Goal: Information Seeking & Learning: Learn about a topic

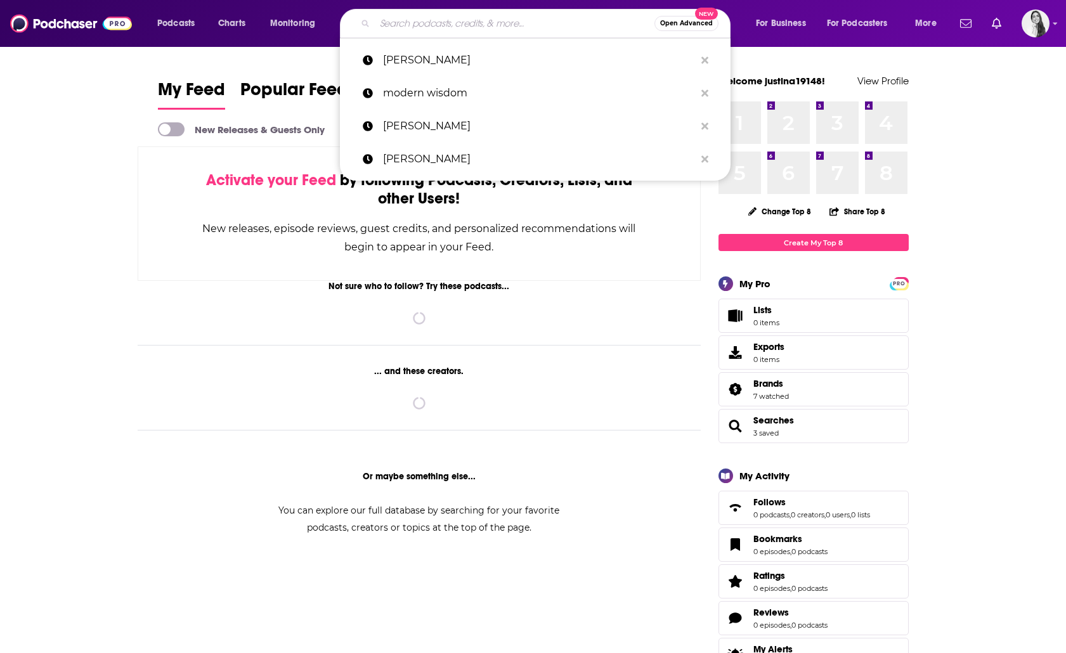
click at [388, 23] on input "Search podcasts, credits, & more..." at bounding box center [515, 23] width 280 height 20
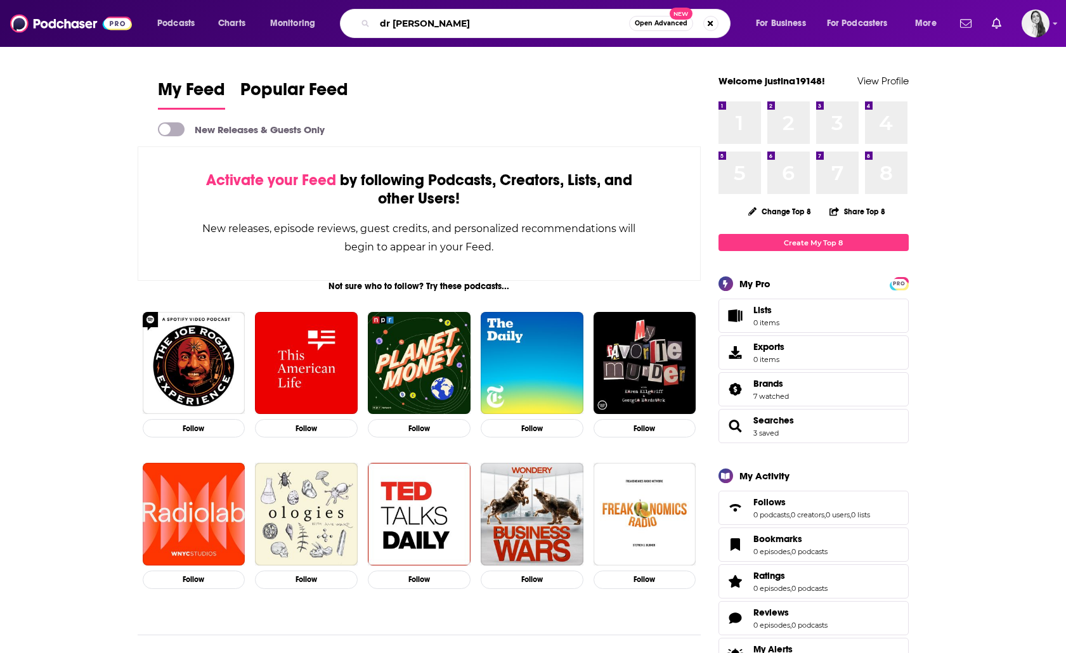
type input "dr [PERSON_NAME]"
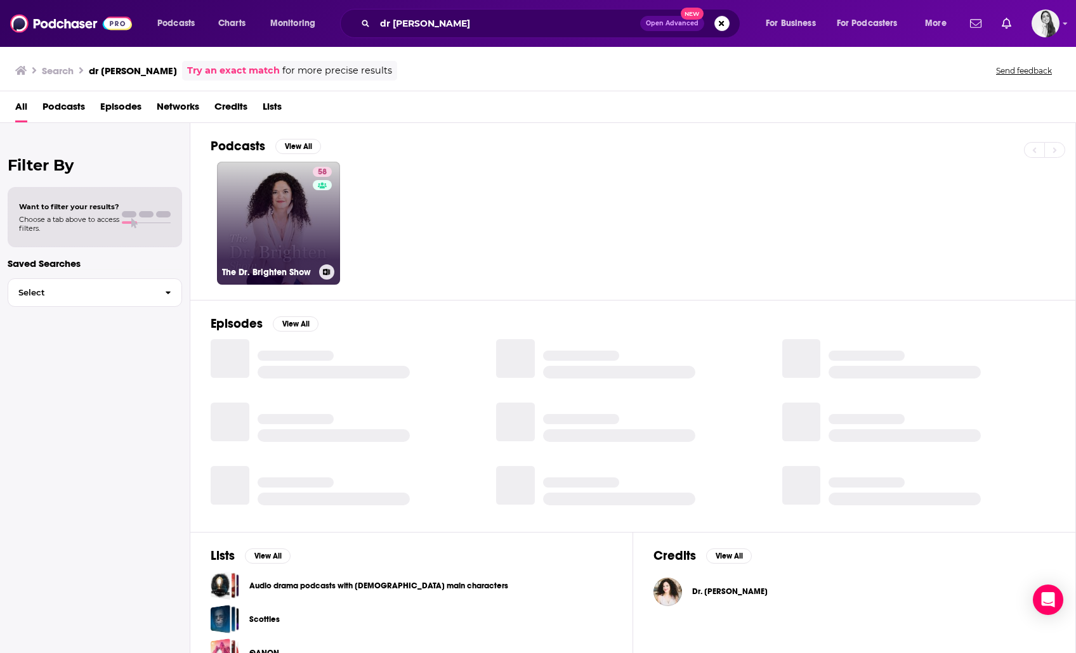
click at [265, 216] on link "58 The Dr. Brighten Show" at bounding box center [278, 223] width 123 height 123
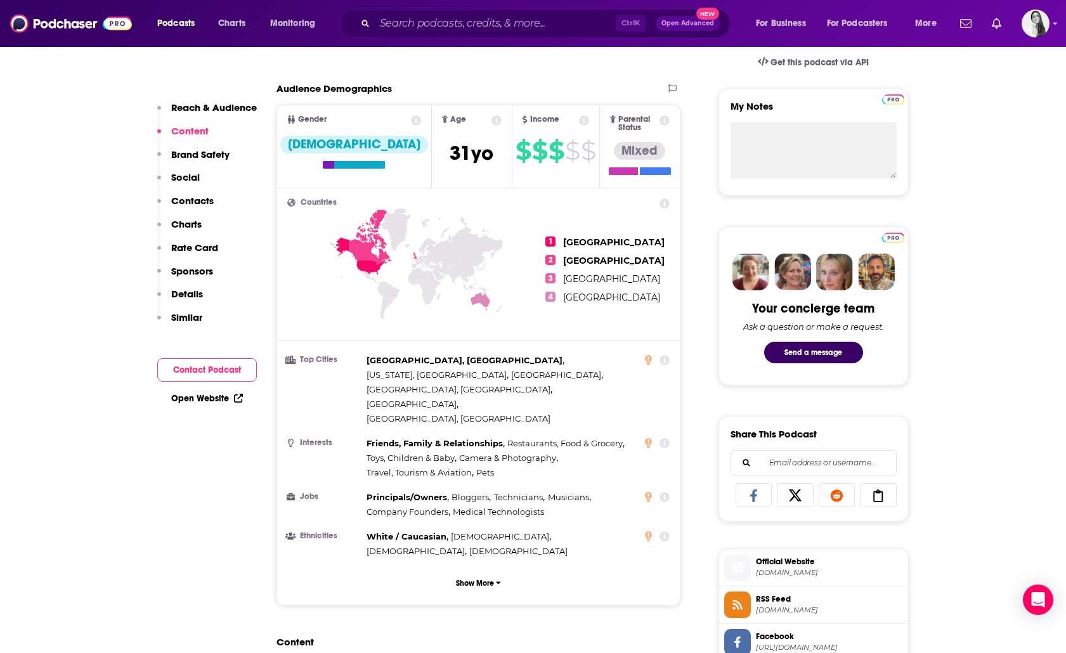
scroll to position [1142, 0]
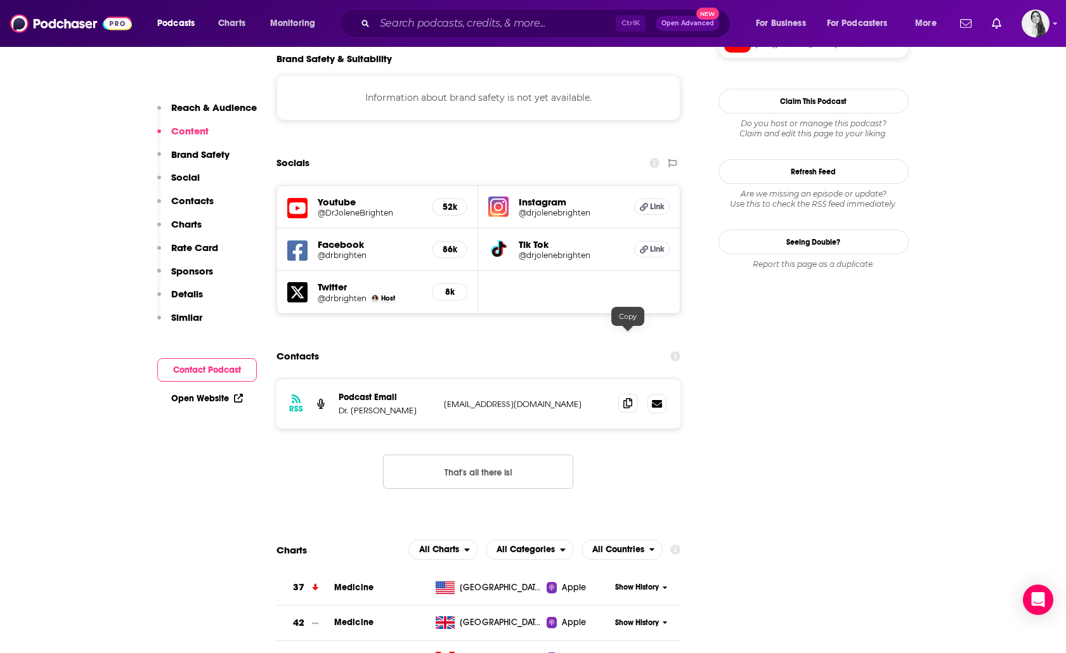
click at [630, 398] on icon at bounding box center [627, 403] width 9 height 10
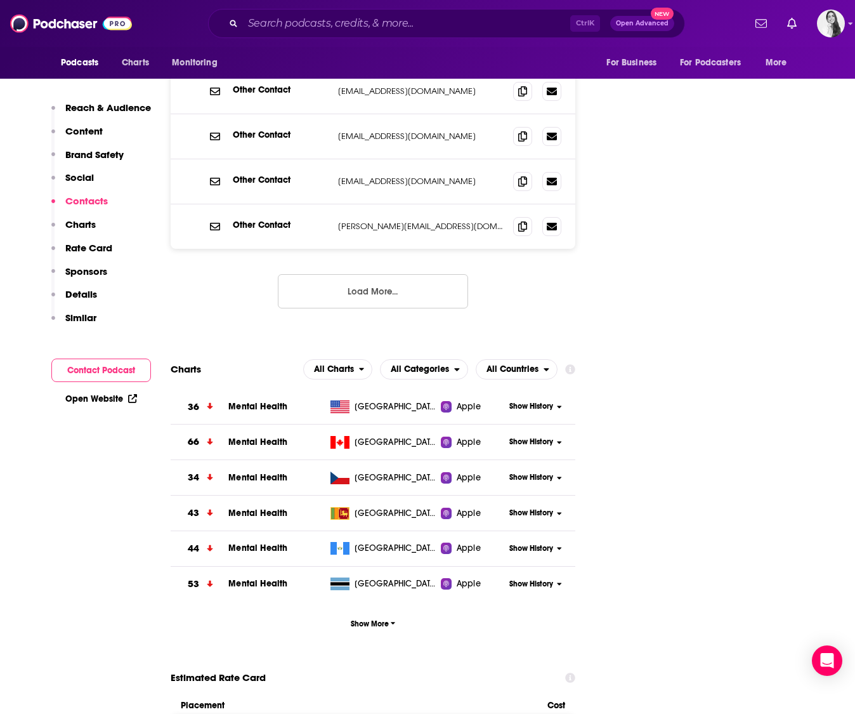
scroll to position [1731, 0]
